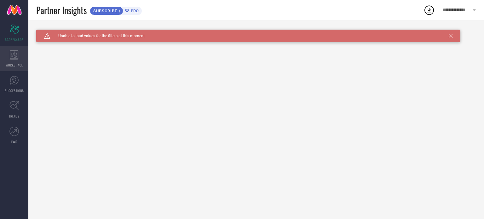
click at [16, 63] on span "WORKSPACE" at bounding box center [14, 65] width 17 height 5
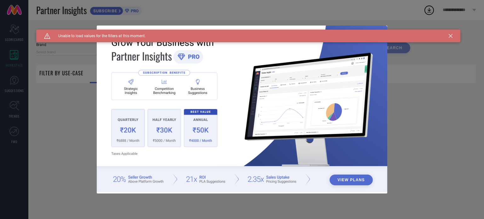
type input "1 STOP FASHION"
type input "All"
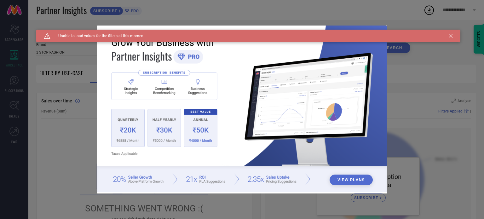
click at [450, 35] on icon at bounding box center [451, 36] width 4 height 4
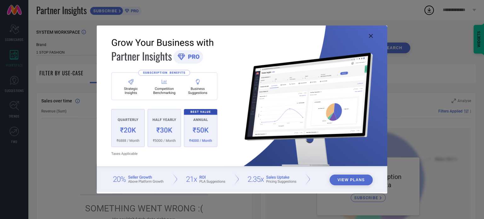
click at [371, 35] on icon at bounding box center [371, 36] width 4 height 4
